Goal: Information Seeking & Learning: Learn about a topic

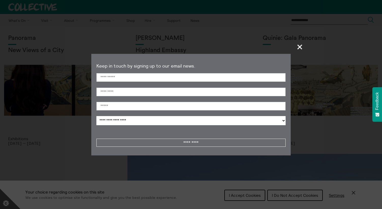
click at [299, 48] on span "+" at bounding box center [300, 46] width 15 height 15
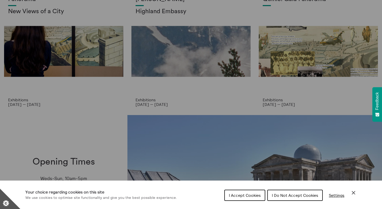
scroll to position [39, 0]
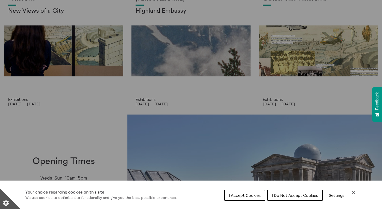
click at [241, 99] on div "Cookie preferences" at bounding box center [191, 104] width 382 height 209
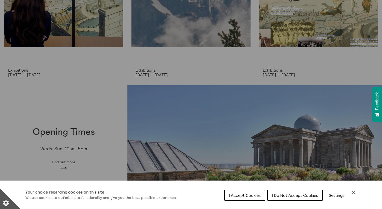
scroll to position [184, 0]
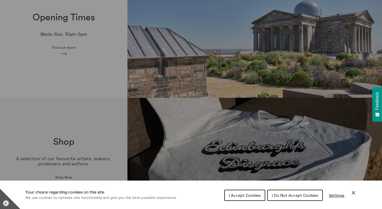
click at [349, 192] on div "I Accept Cookies I Do Not Accept Cookies Settings" at bounding box center [291, 197] width 132 height 16
click at [352, 192] on icon "Close Cookie Control" at bounding box center [354, 193] width 6 height 6
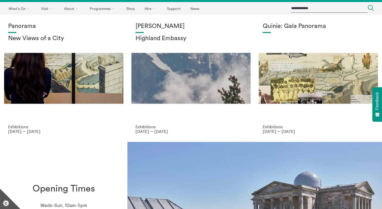
scroll to position [12, 0]
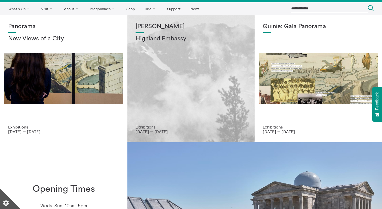
click at [194, 101] on div "Shen Xin Highland Embassy" at bounding box center [191, 74] width 111 height 102
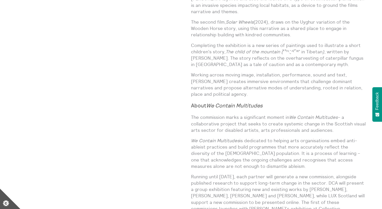
scroll to position [425, 0]
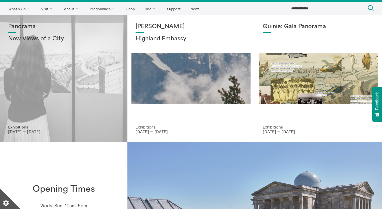
click at [66, 73] on div "Panorama New Views of a City" at bounding box center [63, 74] width 111 height 102
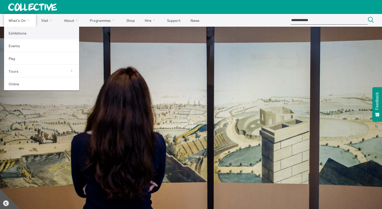
click at [17, 34] on link "Exhibitions" at bounding box center [41, 33] width 75 height 13
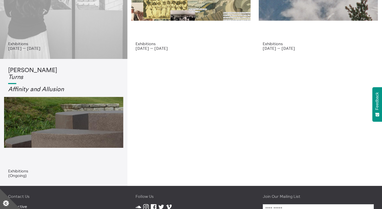
scroll to position [110, 0]
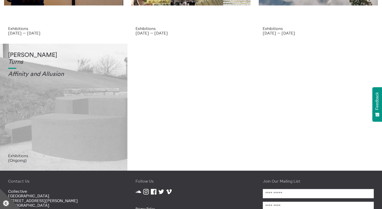
click at [38, 122] on div "Tessa Lynch Turns Affinity and Allusi on" at bounding box center [63, 103] width 111 height 102
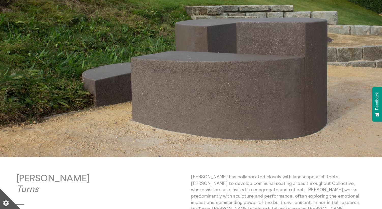
scroll to position [162, 0]
